Goal: Transaction & Acquisition: Book appointment/travel/reservation

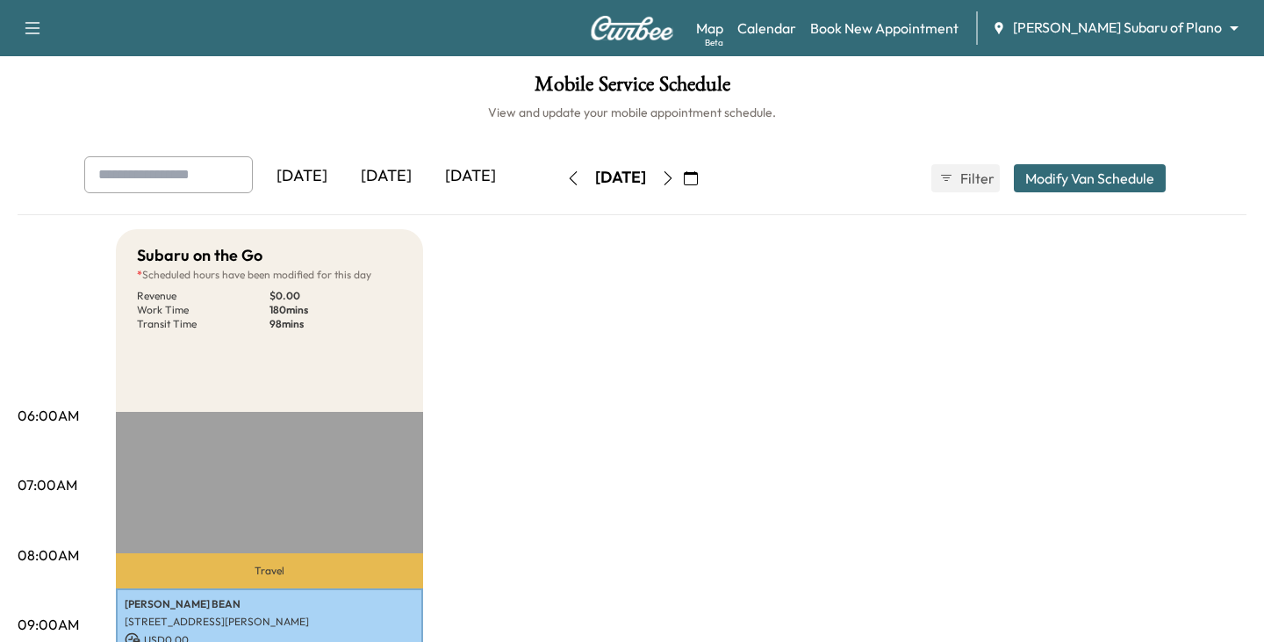
click at [1192, 26] on body "Support Log Out Map Beta Calendar Book New Appointment [PERSON_NAME] Subaru of …" at bounding box center [632, 321] width 1264 height 642
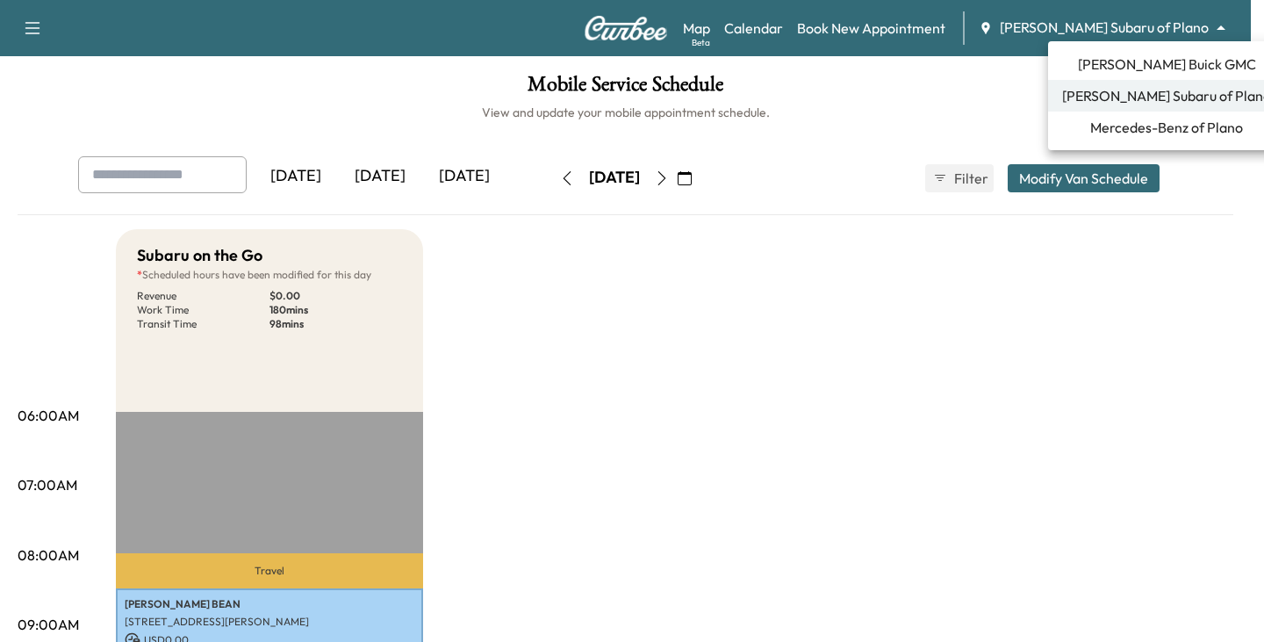
click at [1119, 126] on span "Mercedes-Benz of Plano" at bounding box center [1166, 127] width 153 height 21
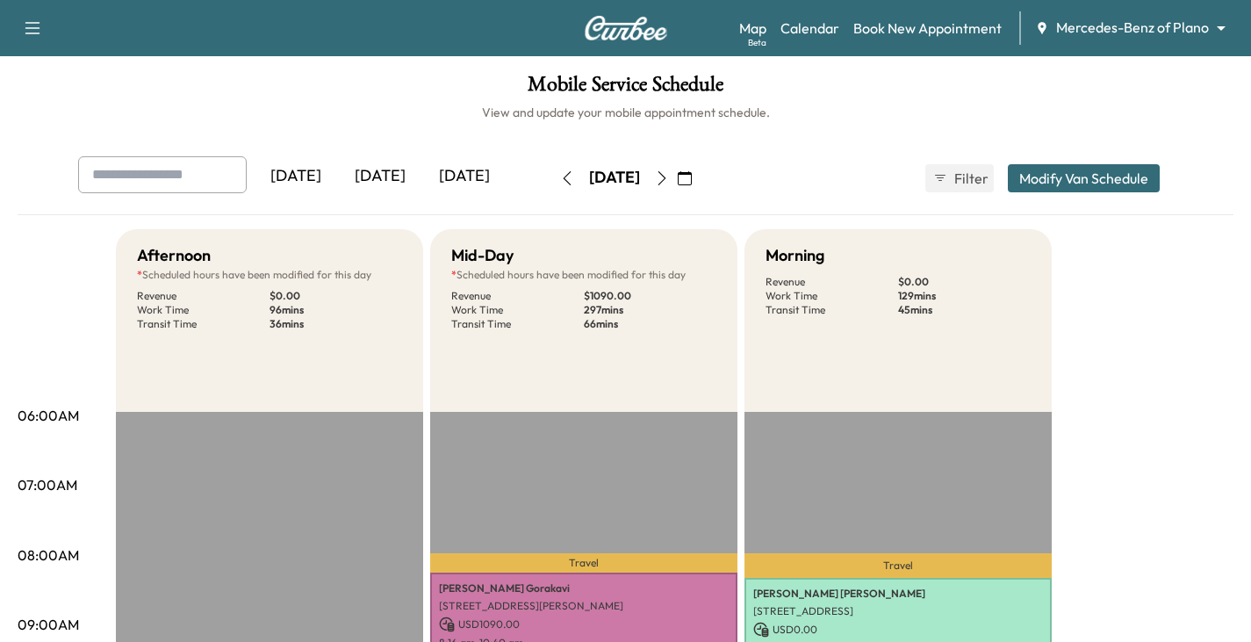
click at [560, 175] on icon "button" at bounding box center [567, 178] width 14 height 14
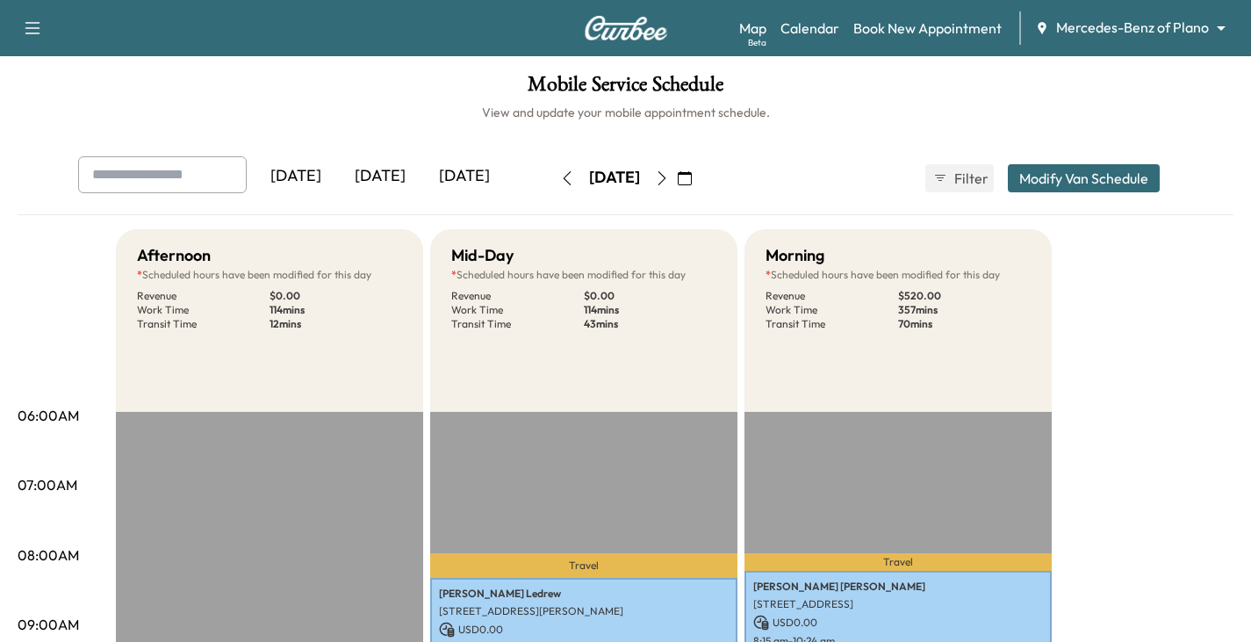
click at [669, 179] on icon "button" at bounding box center [662, 178] width 14 height 14
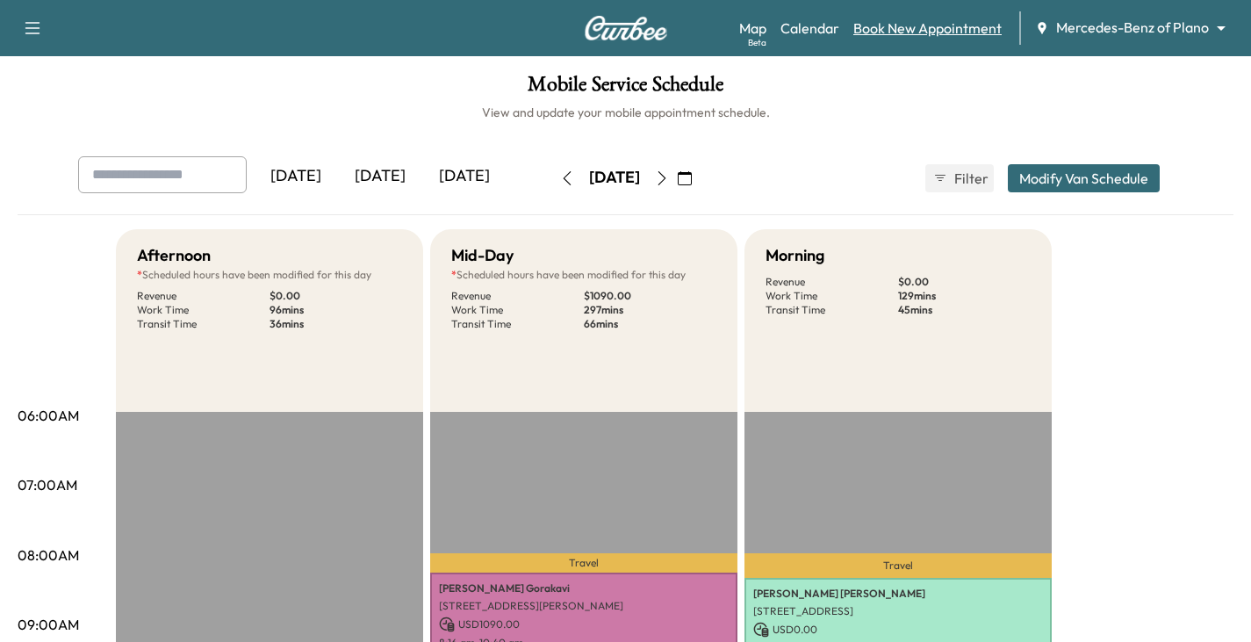
click at [939, 27] on link "Book New Appointment" at bounding box center [927, 28] width 148 height 21
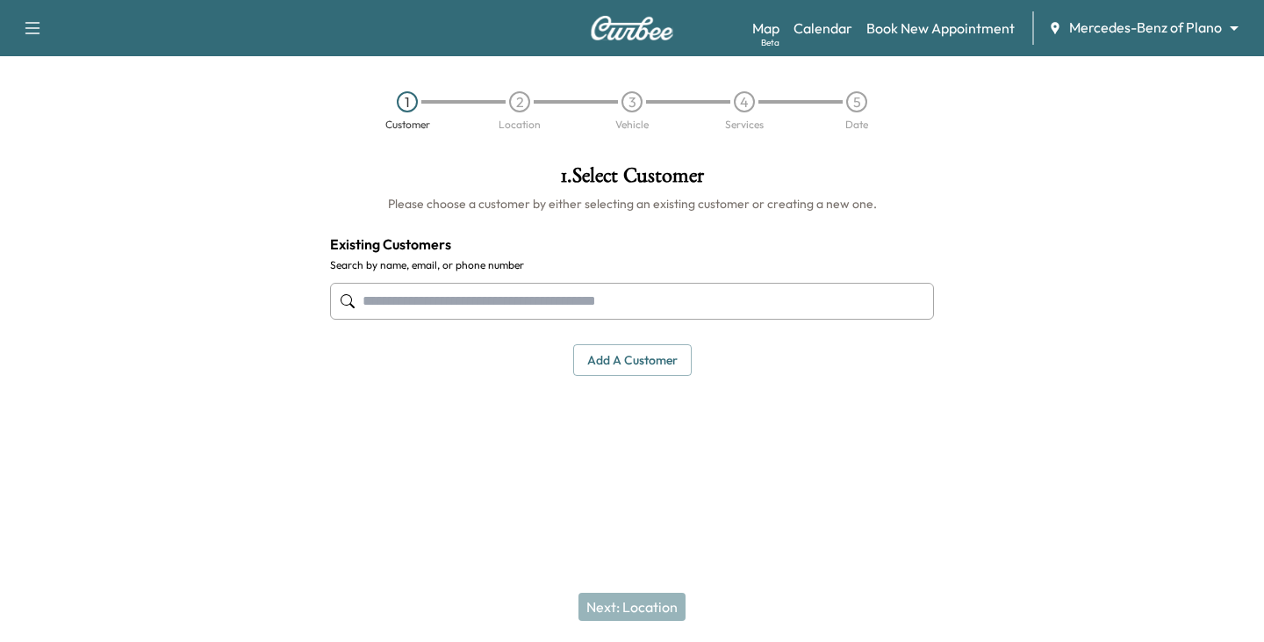
click at [427, 297] on input "text" at bounding box center [632, 301] width 604 height 37
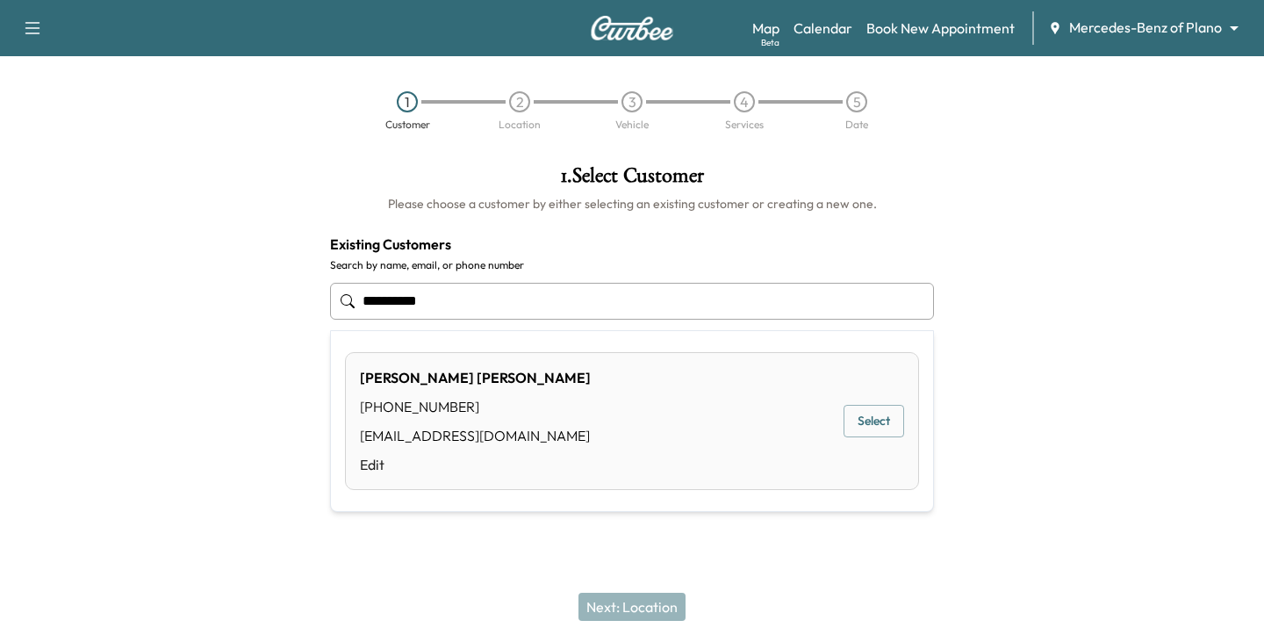
click at [889, 420] on button "Select" at bounding box center [874, 421] width 61 height 32
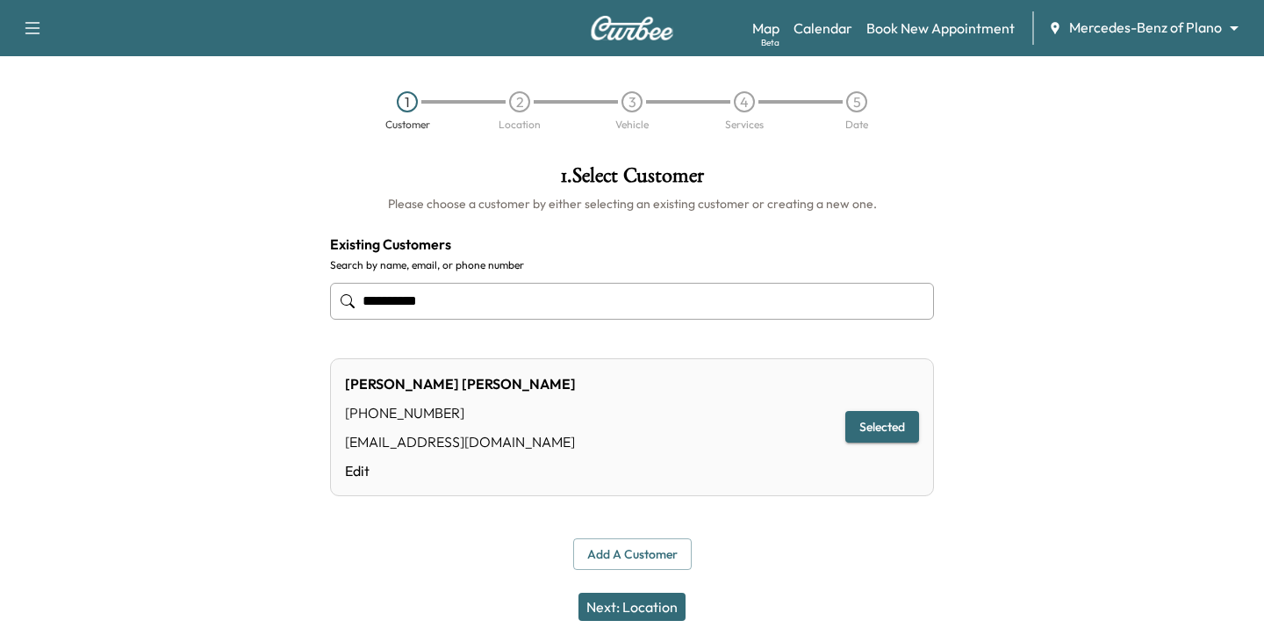
type input "**********"
click at [644, 604] on button "Next: Location" at bounding box center [632, 607] width 107 height 28
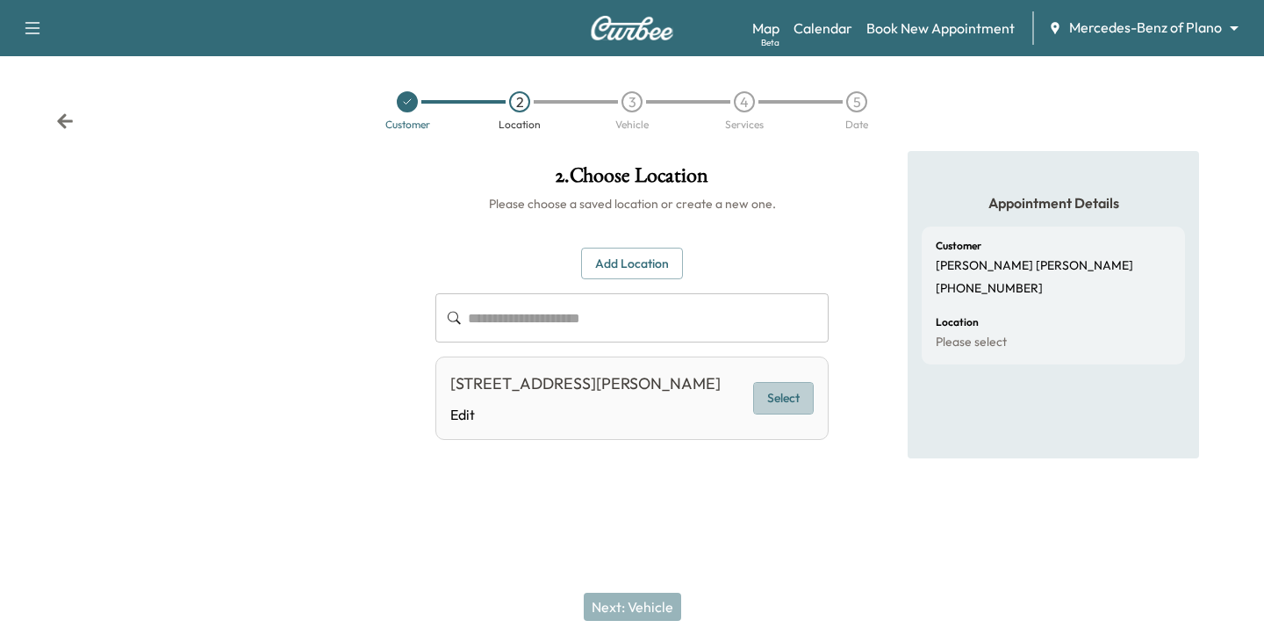
click at [770, 399] on button "Select" at bounding box center [783, 398] width 61 height 32
